Goal: Download file/media: Download file/media

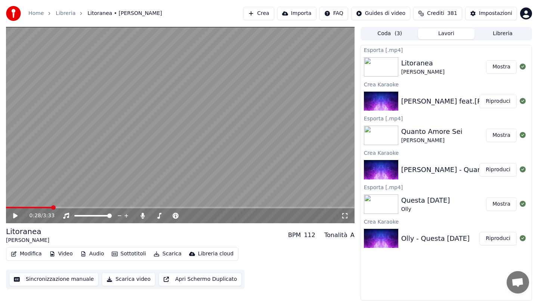
click at [261, 12] on button "Crea" at bounding box center [258, 13] width 31 height 13
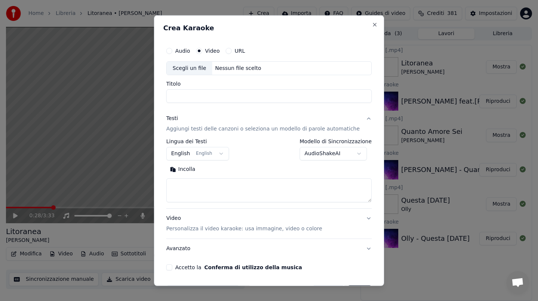
click at [233, 69] on div "Nessun file scelto" at bounding box center [238, 67] width 52 height 7
type input "**********"
click at [184, 170] on button "Incolla" at bounding box center [182, 169] width 33 height 12
type textarea "**********"
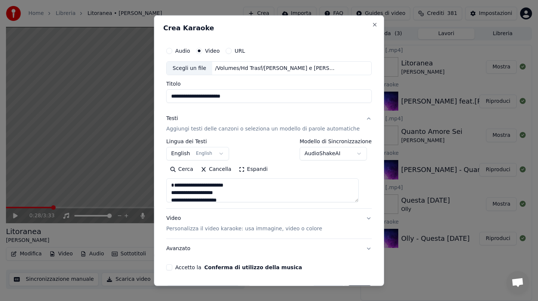
click at [172, 265] on button "Accetto la Conferma di utilizzo della musica" at bounding box center [169, 267] width 6 height 6
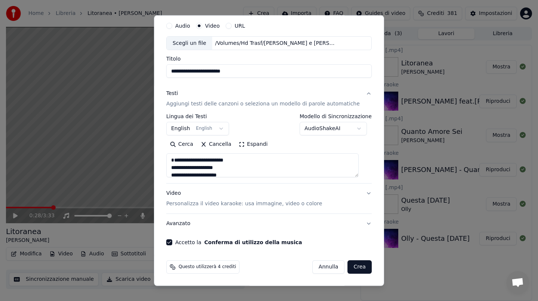
click at [353, 269] on button "Crea" at bounding box center [360, 266] width 24 height 13
select select "**"
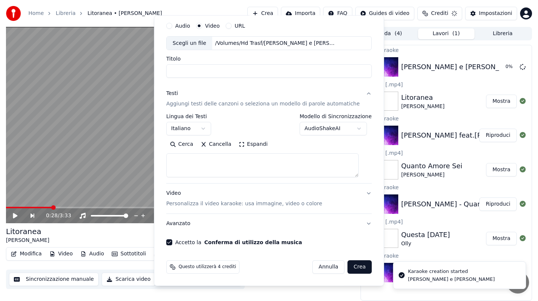
select select
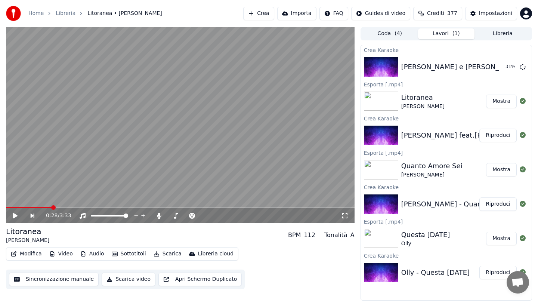
click at [270, 15] on button "Crea" at bounding box center [258, 13] width 31 height 13
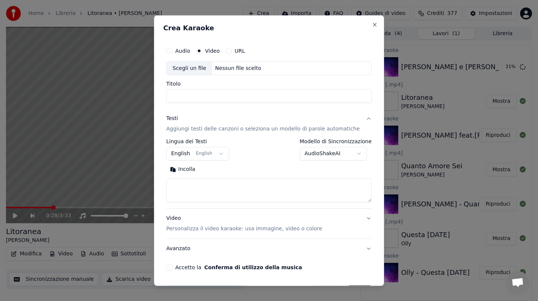
click at [232, 69] on div "Nessun file scelto" at bounding box center [238, 67] width 52 height 7
type input "**********"
click at [193, 168] on button "Incolla" at bounding box center [182, 169] width 33 height 12
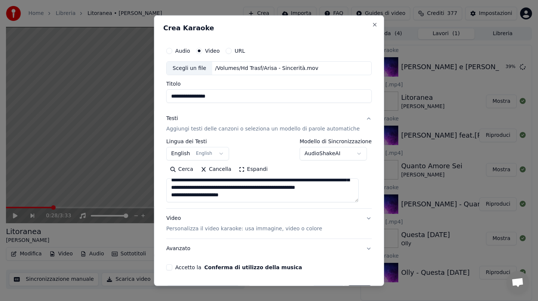
scroll to position [147, 0]
click at [172, 268] on button "Accetto la Conferma di utilizzo della musica" at bounding box center [169, 267] width 6 height 6
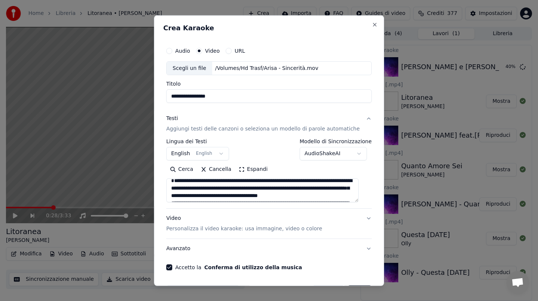
scroll to position [0, 0]
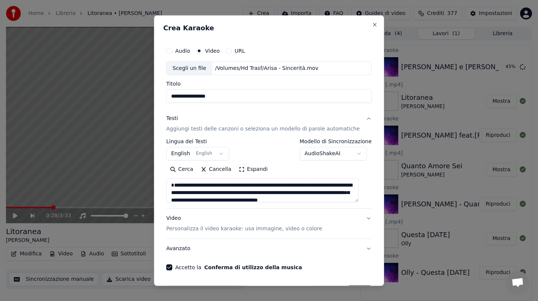
click at [196, 194] on textarea at bounding box center [262, 190] width 192 height 24
paste textarea "**********"
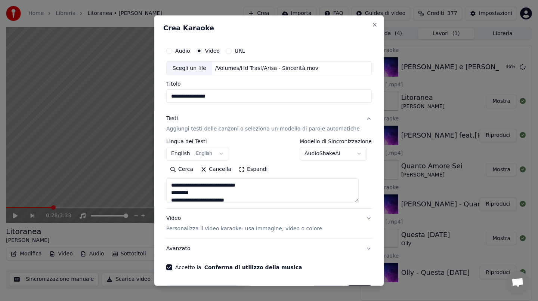
drag, startPoint x: 175, startPoint y: 193, endPoint x: 175, endPoint y: 185, distance: 8.6
click at [175, 185] on textarea at bounding box center [262, 190] width 192 height 24
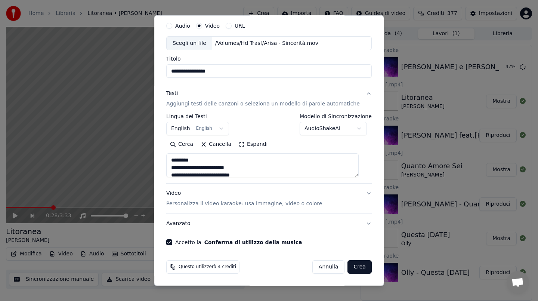
type textarea "**********"
click at [348, 265] on button "Crea" at bounding box center [360, 266] width 24 height 13
select select "**"
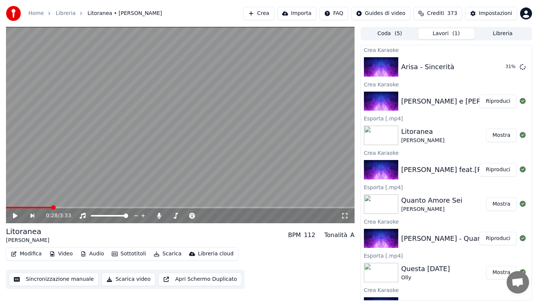
click at [503, 99] on button "Riproduci" at bounding box center [497, 100] width 37 height 13
click at [22, 207] on span at bounding box center [180, 206] width 348 height 1
click at [35, 207] on span at bounding box center [180, 206] width 348 height 1
click at [111, 128] on video at bounding box center [180, 125] width 348 height 196
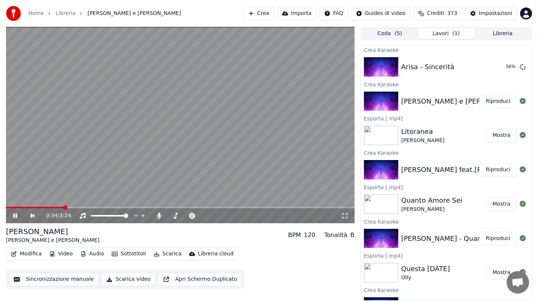
click at [109, 166] on video at bounding box center [180, 125] width 348 height 196
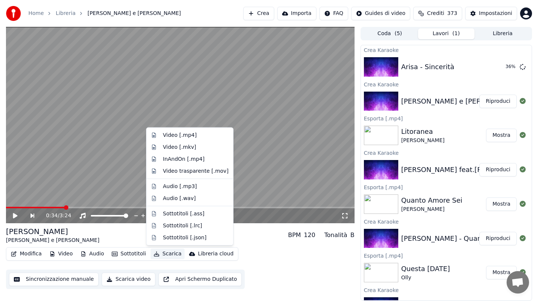
click at [161, 253] on button "Scarica" at bounding box center [167, 253] width 34 height 10
click at [170, 133] on div "Video [.mp4]" at bounding box center [180, 134] width 34 height 7
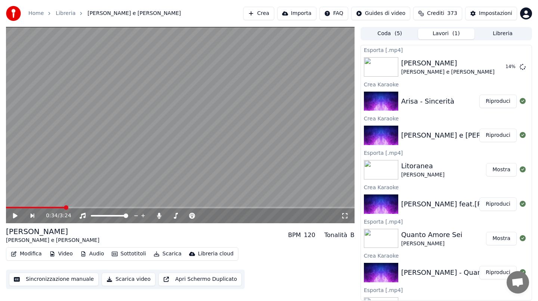
click at [501, 104] on button "Riproduci" at bounding box center [497, 100] width 37 height 13
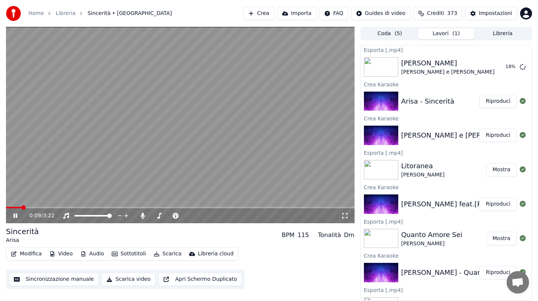
click at [161, 122] on video at bounding box center [180, 125] width 348 height 196
click at [167, 253] on button "Scarica" at bounding box center [167, 253] width 34 height 10
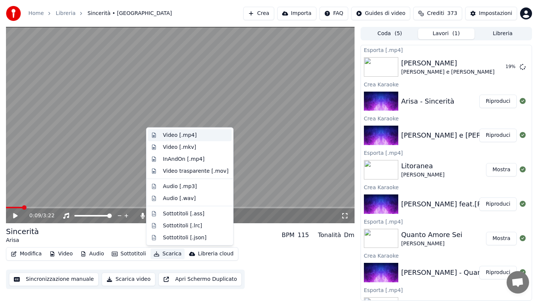
click at [188, 137] on div "Video [.mp4]" at bounding box center [180, 134] width 34 height 7
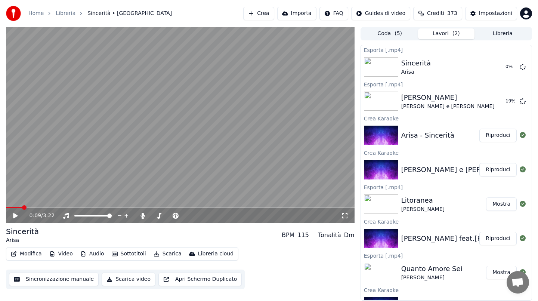
click at [267, 10] on button "Crea" at bounding box center [258, 13] width 31 height 13
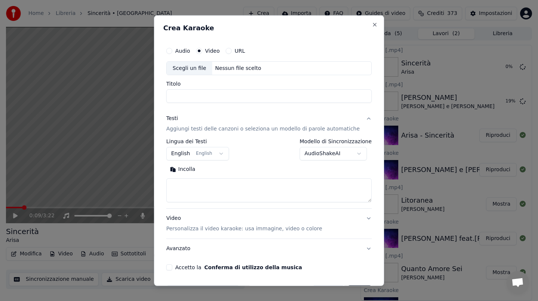
click at [251, 67] on div "Nessun file scelto" at bounding box center [238, 67] width 52 height 7
type input "**********"
click at [196, 173] on button "Incolla" at bounding box center [182, 169] width 33 height 12
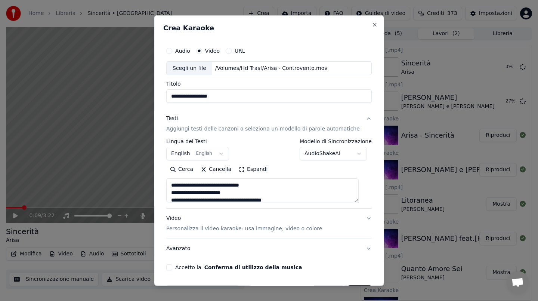
drag, startPoint x: 177, startPoint y: 192, endPoint x: 177, endPoint y: 187, distance: 4.9
click at [177, 187] on textarea at bounding box center [262, 190] width 192 height 24
type textarea "**********"
click at [172, 268] on button "Accetto la Conferma di utilizzo della musica" at bounding box center [169, 267] width 6 height 6
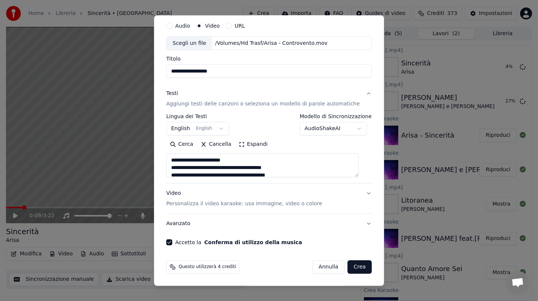
click at [350, 265] on button "Crea" at bounding box center [360, 266] width 24 height 13
select select "**"
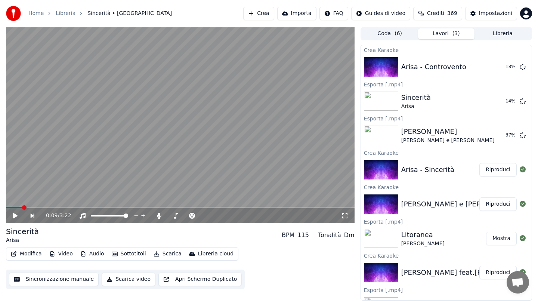
click at [266, 17] on button "Crea" at bounding box center [258, 13] width 31 height 13
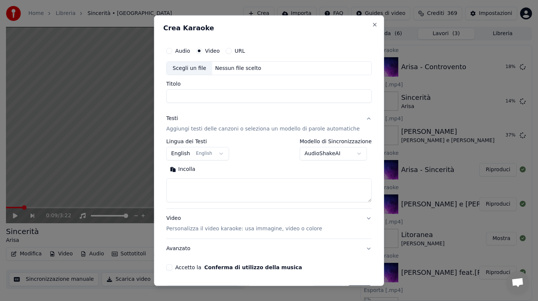
click at [244, 68] on div "Nessun file scelto" at bounding box center [238, 67] width 52 height 7
type input "**********"
click at [192, 165] on button "Incolla" at bounding box center [182, 169] width 33 height 12
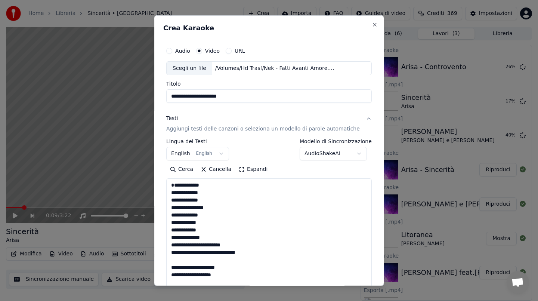
type textarea "**********"
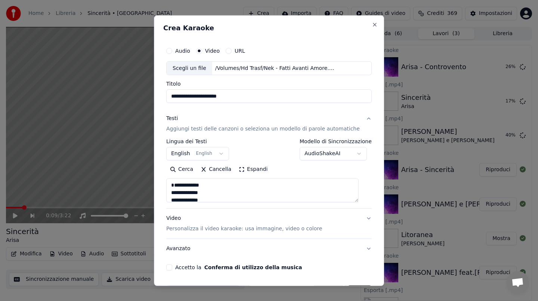
click at [172, 266] on button "Accetto la Conferma di utilizzo della musica" at bounding box center [169, 267] width 6 height 6
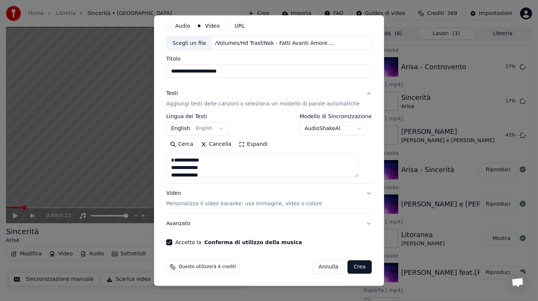
click at [352, 264] on button "Crea" at bounding box center [360, 266] width 24 height 13
select select "**"
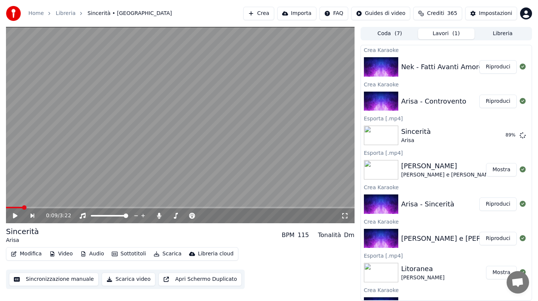
click at [489, 99] on button "Riproduci" at bounding box center [497, 100] width 37 height 13
click at [68, 206] on span at bounding box center [180, 206] width 348 height 1
click at [159, 134] on video at bounding box center [180, 125] width 348 height 196
click at [164, 251] on button "Scarica" at bounding box center [167, 253] width 34 height 10
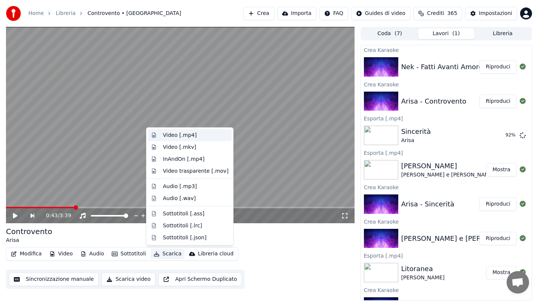
click at [184, 137] on div "Video [.mp4]" at bounding box center [180, 134] width 34 height 7
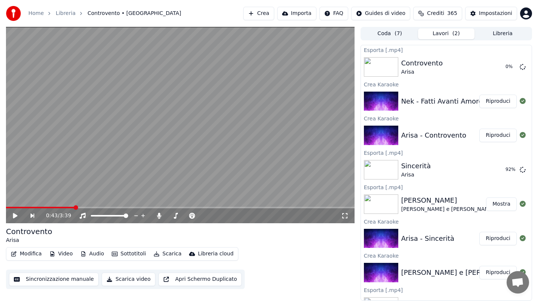
click at [500, 101] on button "Riproduci" at bounding box center [497, 100] width 37 height 13
click at [73, 208] on div "0:01 / 3:50" at bounding box center [180, 215] width 348 height 15
click at [75, 206] on video at bounding box center [180, 125] width 348 height 196
click at [75, 208] on span at bounding box center [180, 206] width 348 height 1
click at [77, 170] on video at bounding box center [180, 125] width 348 height 196
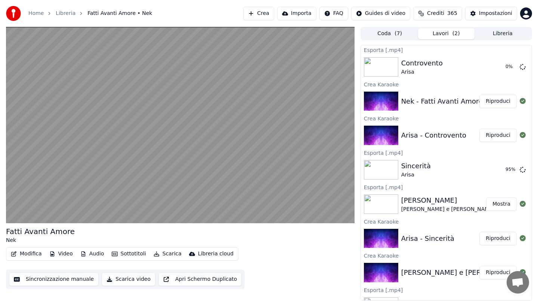
click at [165, 150] on video at bounding box center [180, 125] width 348 height 196
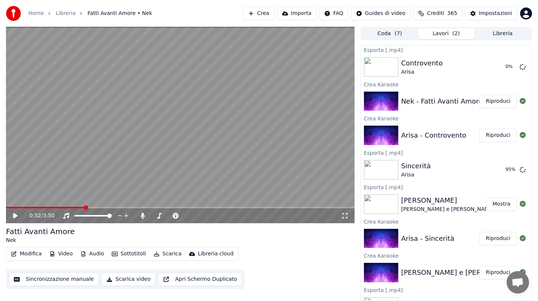
click at [158, 251] on button "Scarica" at bounding box center [167, 253] width 34 height 10
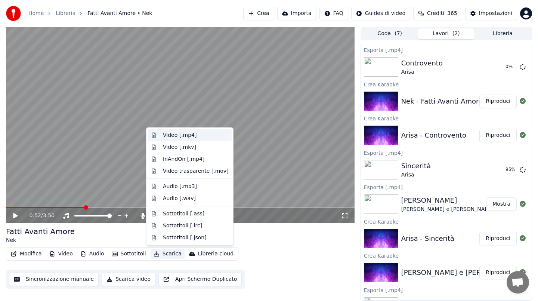
click at [174, 136] on div "Video [.mp4]" at bounding box center [180, 134] width 34 height 7
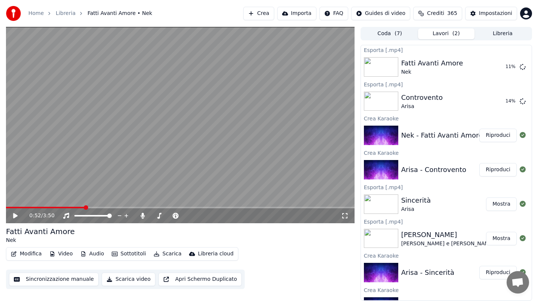
click at [270, 14] on button "Crea" at bounding box center [258, 13] width 31 height 13
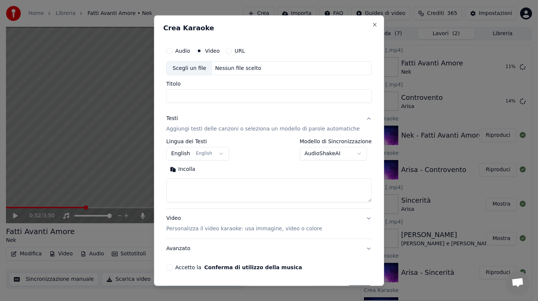
click at [242, 74] on div "Scegli un file Nessun file scelto" at bounding box center [268, 68] width 205 height 14
type input "**********"
click at [189, 172] on button "Incolla" at bounding box center [182, 169] width 33 height 12
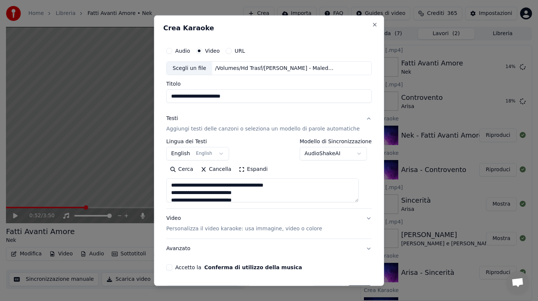
drag, startPoint x: 177, startPoint y: 192, endPoint x: 177, endPoint y: 184, distance: 7.5
click at [177, 184] on textarea at bounding box center [262, 190] width 192 height 24
type textarea "**********"
click at [172, 265] on button "Accetto la Conferma di utilizzo della musica" at bounding box center [169, 267] width 6 height 6
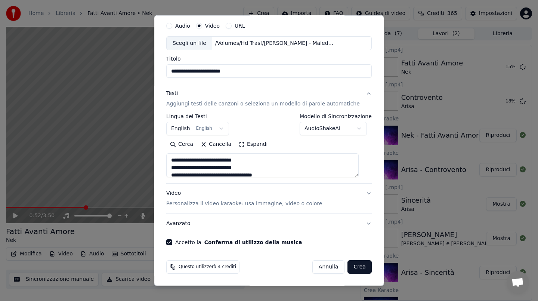
click at [356, 266] on button "Crea" at bounding box center [360, 266] width 24 height 13
select select "**"
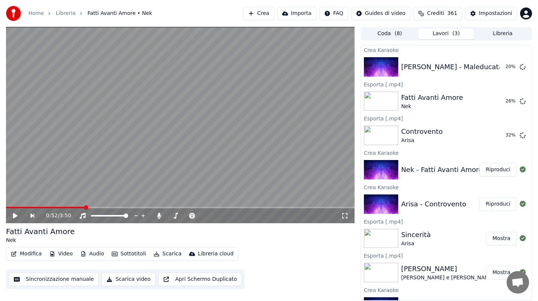
click at [261, 13] on button "Crea" at bounding box center [258, 13] width 31 height 13
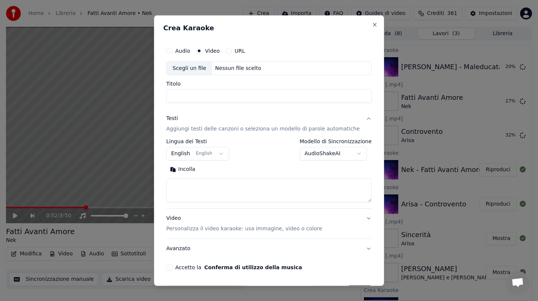
click at [234, 66] on div "Nessun file scelto" at bounding box center [238, 67] width 52 height 7
type input "**********"
drag, startPoint x: 276, startPoint y: 97, endPoint x: 172, endPoint y: 94, distance: 104.2
click at [172, 94] on div "**********" at bounding box center [268, 156] width 211 height 233
click at [195, 169] on button "Incolla" at bounding box center [182, 169] width 33 height 12
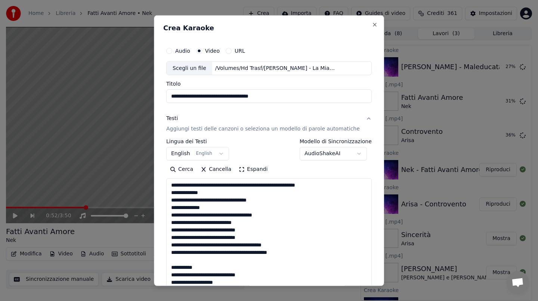
drag, startPoint x: 177, startPoint y: 192, endPoint x: 177, endPoint y: 181, distance: 10.5
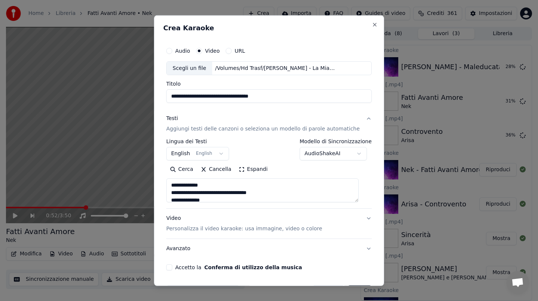
type textarea "**********"
click at [178, 271] on div "**********" at bounding box center [268, 156] width 211 height 233
click at [172, 268] on button "Accetto la Conferma di utilizzo della musica" at bounding box center [169, 267] width 6 height 6
click at [352, 285] on button "Crea" at bounding box center [360, 291] width 24 height 13
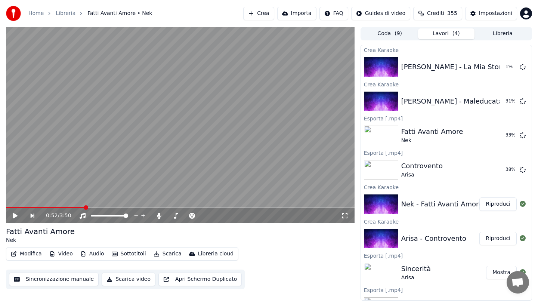
click at [265, 13] on button "Crea" at bounding box center [258, 13] width 31 height 13
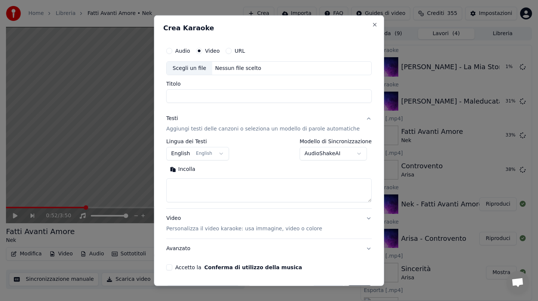
click at [244, 68] on div "Nessun file scelto" at bounding box center [238, 67] width 52 height 7
type input "**********"
click at [195, 168] on button "Incolla" at bounding box center [182, 169] width 33 height 12
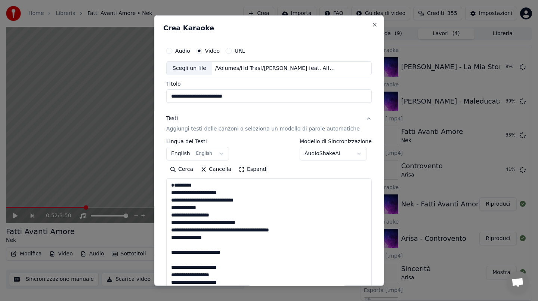
type textarea "**********"
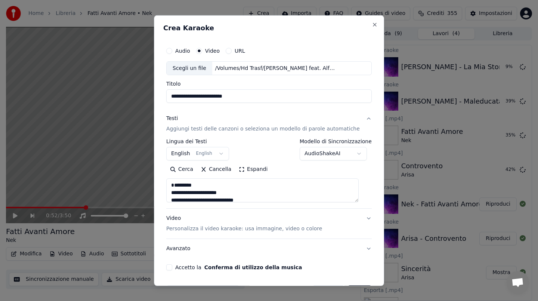
click at [172, 266] on button "Accetto la Conferma di utilizzo della musica" at bounding box center [169, 267] width 6 height 6
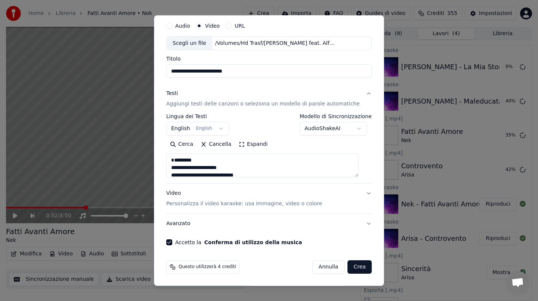
click at [350, 267] on button "Crea" at bounding box center [360, 266] width 24 height 13
select select
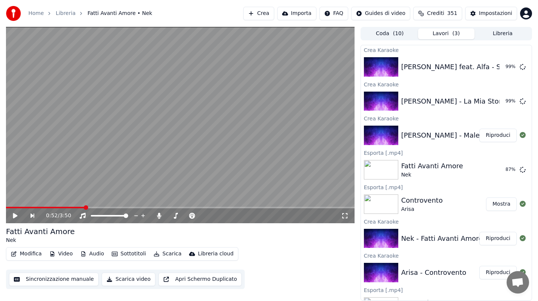
click at [498, 135] on button "Riproduci" at bounding box center [497, 134] width 37 height 13
click at [59, 208] on div "0:00 / 3:59" at bounding box center [180, 215] width 348 height 15
click at [66, 207] on span at bounding box center [180, 206] width 348 height 1
click at [52, 210] on div "0:41 / 3:59" at bounding box center [180, 215] width 348 height 15
click at [53, 206] on span at bounding box center [36, 206] width 60 height 1
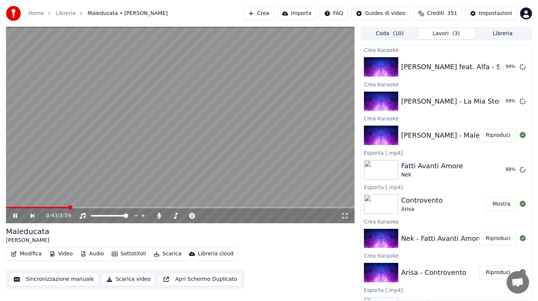
click at [72, 164] on video at bounding box center [180, 125] width 348 height 196
click at [15, 217] on icon at bounding box center [20, 215] width 17 height 6
click at [76, 118] on video at bounding box center [180, 125] width 348 height 196
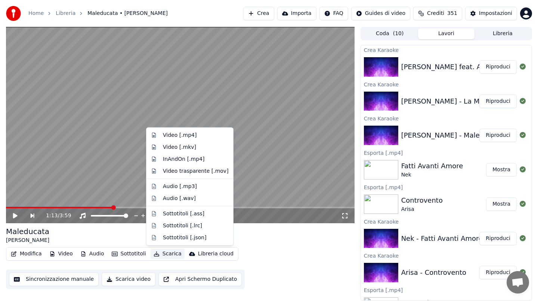
click at [156, 252] on icon "button" at bounding box center [156, 253] width 6 height 5
click at [178, 136] on div "Video [.mp4]" at bounding box center [180, 134] width 34 height 7
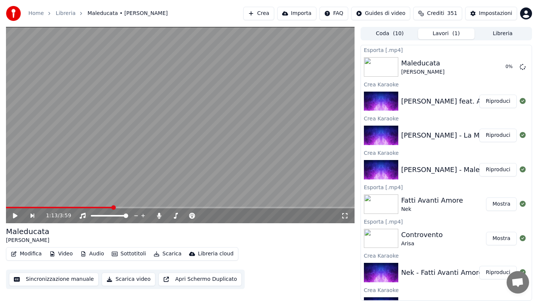
click at [488, 136] on button "Riproduci" at bounding box center [497, 134] width 37 height 13
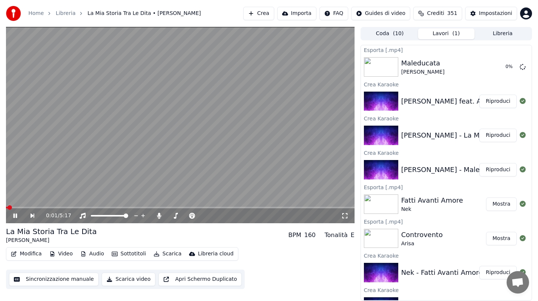
click at [40, 206] on span at bounding box center [180, 206] width 348 height 1
click at [105, 144] on video at bounding box center [180, 125] width 348 height 196
click at [164, 249] on button "Scarica" at bounding box center [167, 253] width 34 height 10
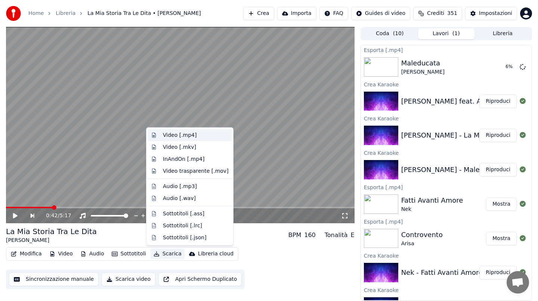
click at [179, 135] on div "Video [.mp4]" at bounding box center [180, 134] width 34 height 7
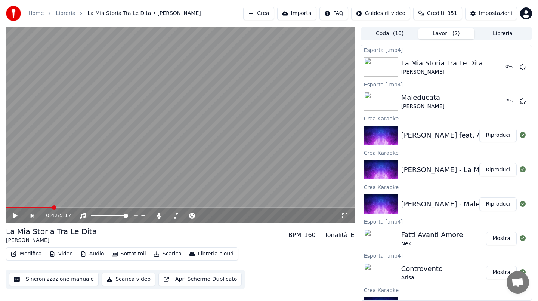
click at [489, 138] on button "Riproduci" at bounding box center [497, 134] width 37 height 13
click at [38, 207] on span at bounding box center [180, 206] width 348 height 1
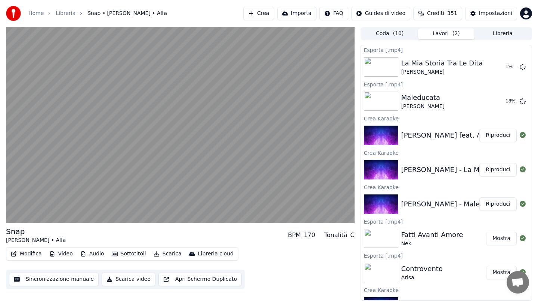
click at [121, 128] on video at bounding box center [180, 125] width 348 height 196
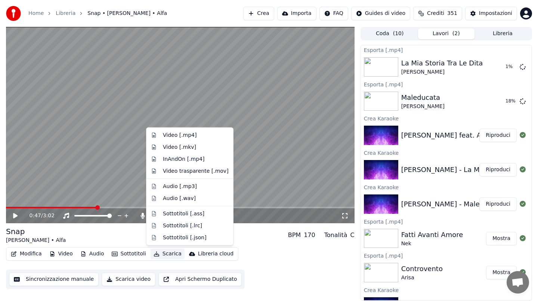
click at [168, 252] on button "Scarica" at bounding box center [167, 253] width 34 height 10
click at [191, 135] on div "Video [.mp4]" at bounding box center [180, 134] width 34 height 7
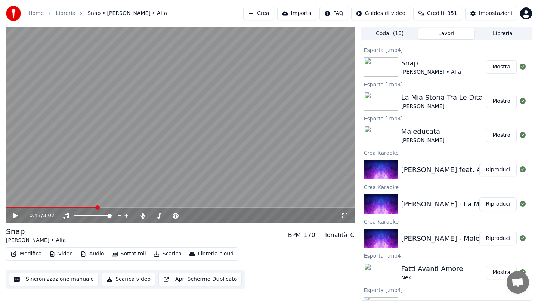
click at [270, 12] on button "Crea" at bounding box center [258, 13] width 31 height 13
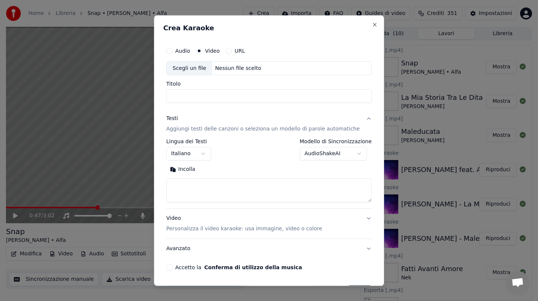
click at [249, 67] on div "Nessun file scelto" at bounding box center [238, 67] width 52 height 7
type input "**********"
click at [189, 168] on button "Incolla" at bounding box center [182, 169] width 33 height 12
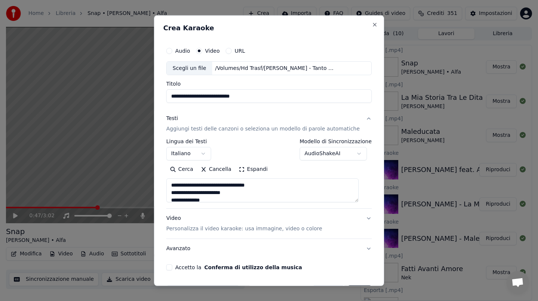
drag, startPoint x: 177, startPoint y: 190, endPoint x: 177, endPoint y: 183, distance: 7.5
click at [177, 183] on textarea at bounding box center [262, 190] width 192 height 24
type textarea "**********"
click at [172, 267] on button "Accetto la Conferma di utilizzo della musica" at bounding box center [169, 267] width 6 height 6
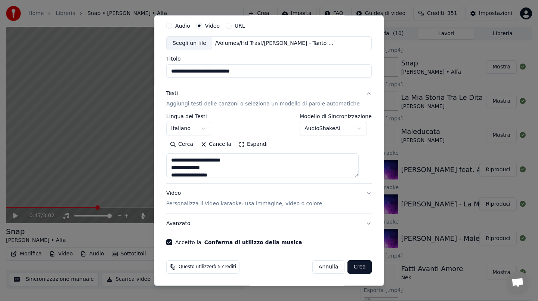
click at [348, 266] on button "Crea" at bounding box center [360, 266] width 24 height 13
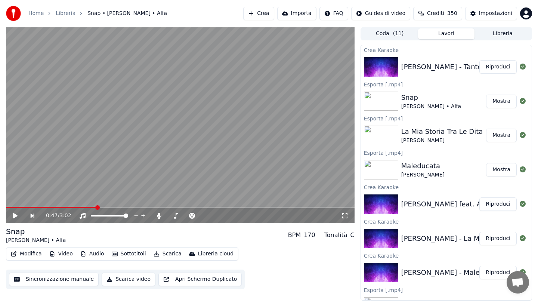
click at [502, 65] on button "Riproduci" at bounding box center [497, 66] width 37 height 13
click at [31, 207] on span at bounding box center [180, 206] width 348 height 1
click at [152, 140] on video at bounding box center [180, 125] width 348 height 196
click at [164, 250] on button "Scarica" at bounding box center [167, 253] width 34 height 10
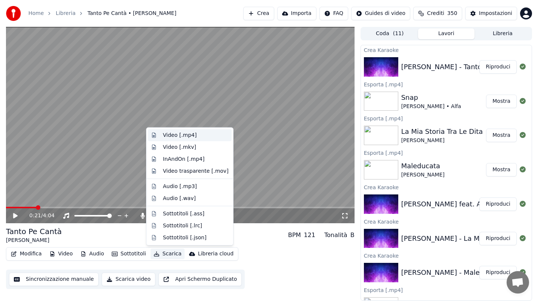
click at [193, 134] on div "Video [.mp4]" at bounding box center [180, 134] width 34 height 7
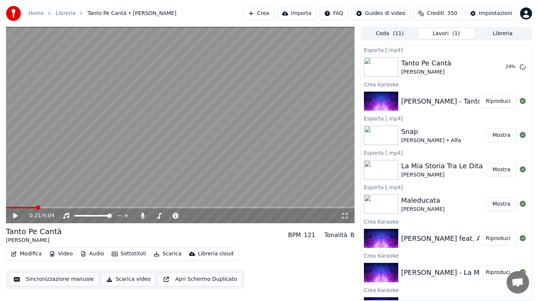
click at [262, 15] on button "Crea" at bounding box center [258, 13] width 31 height 13
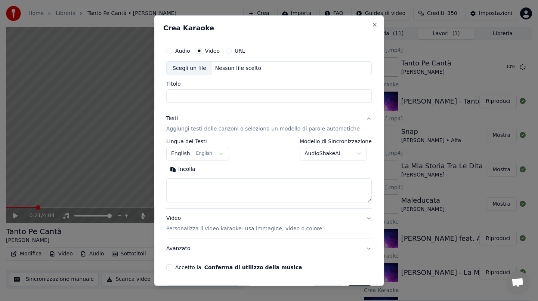
click at [231, 69] on div "Nessun file scelto" at bounding box center [238, 67] width 52 height 7
type input "**********"
click at [195, 169] on button "Incolla" at bounding box center [182, 169] width 33 height 12
type textarea "**********"
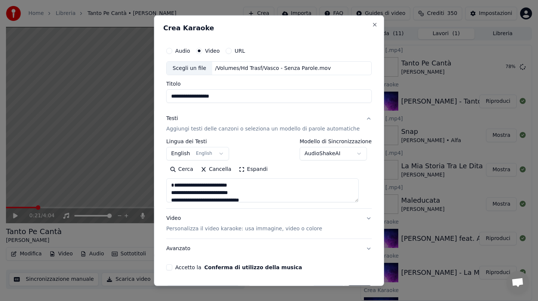
click at [172, 266] on button "Accetto la Conferma di utilizzo della musica" at bounding box center [169, 267] width 6 height 6
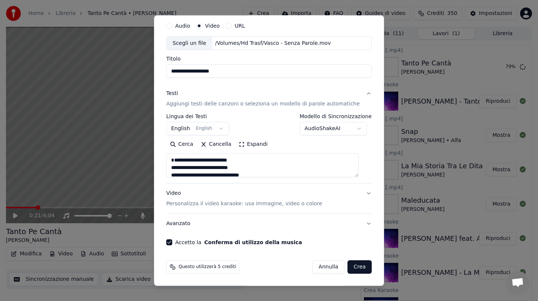
click at [357, 263] on button "Crea" at bounding box center [360, 266] width 24 height 13
select select "**"
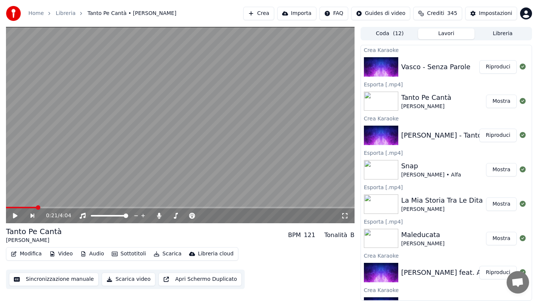
click at [500, 69] on button "Riproduci" at bounding box center [497, 66] width 37 height 13
click at [67, 206] on span at bounding box center [180, 206] width 348 height 1
click at [183, 148] on video at bounding box center [180, 125] width 348 height 196
click at [169, 257] on button "Scarica" at bounding box center [167, 253] width 34 height 10
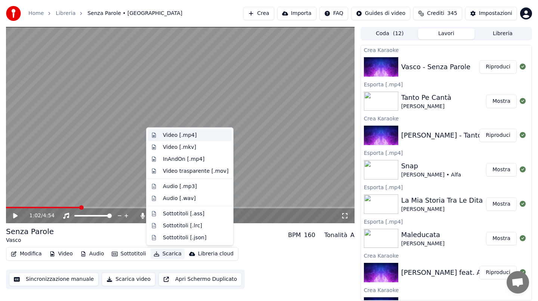
click at [175, 133] on div "Video [.mp4]" at bounding box center [180, 134] width 34 height 7
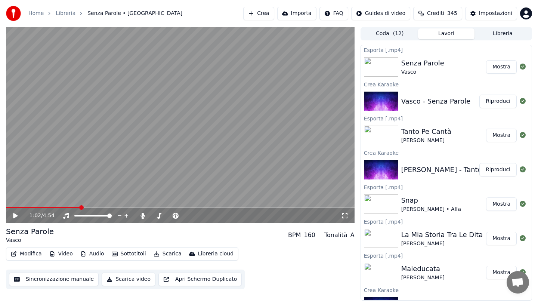
click at [493, 69] on button "Mostra" at bounding box center [501, 66] width 31 height 13
